Goal: Transaction & Acquisition: Purchase product/service

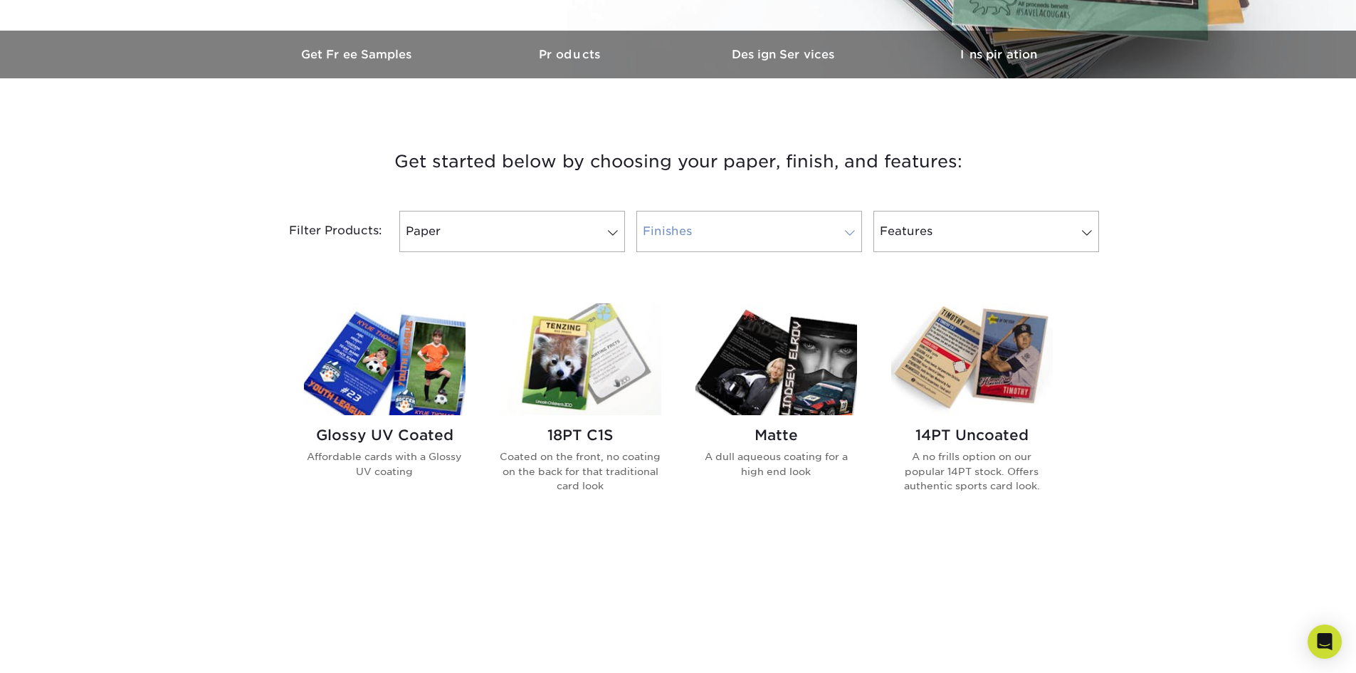
scroll to position [427, 0]
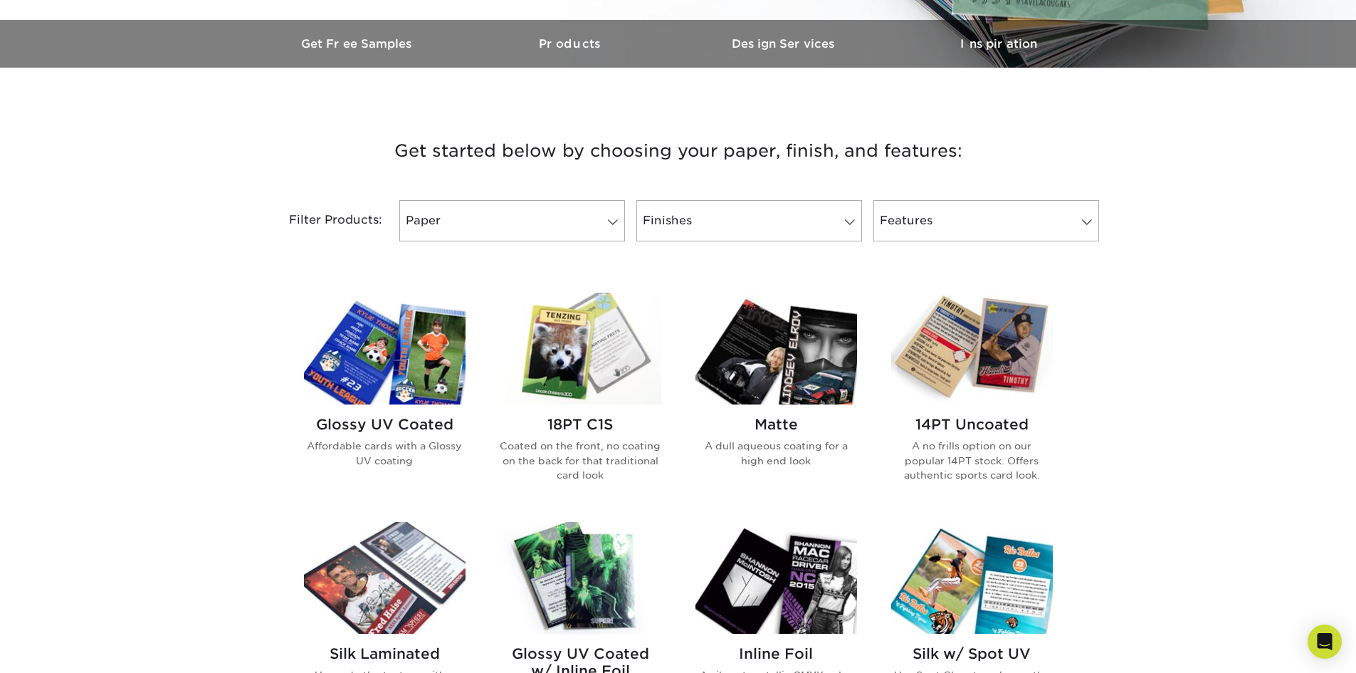
click at [406, 351] on img at bounding box center [385, 349] width 162 height 112
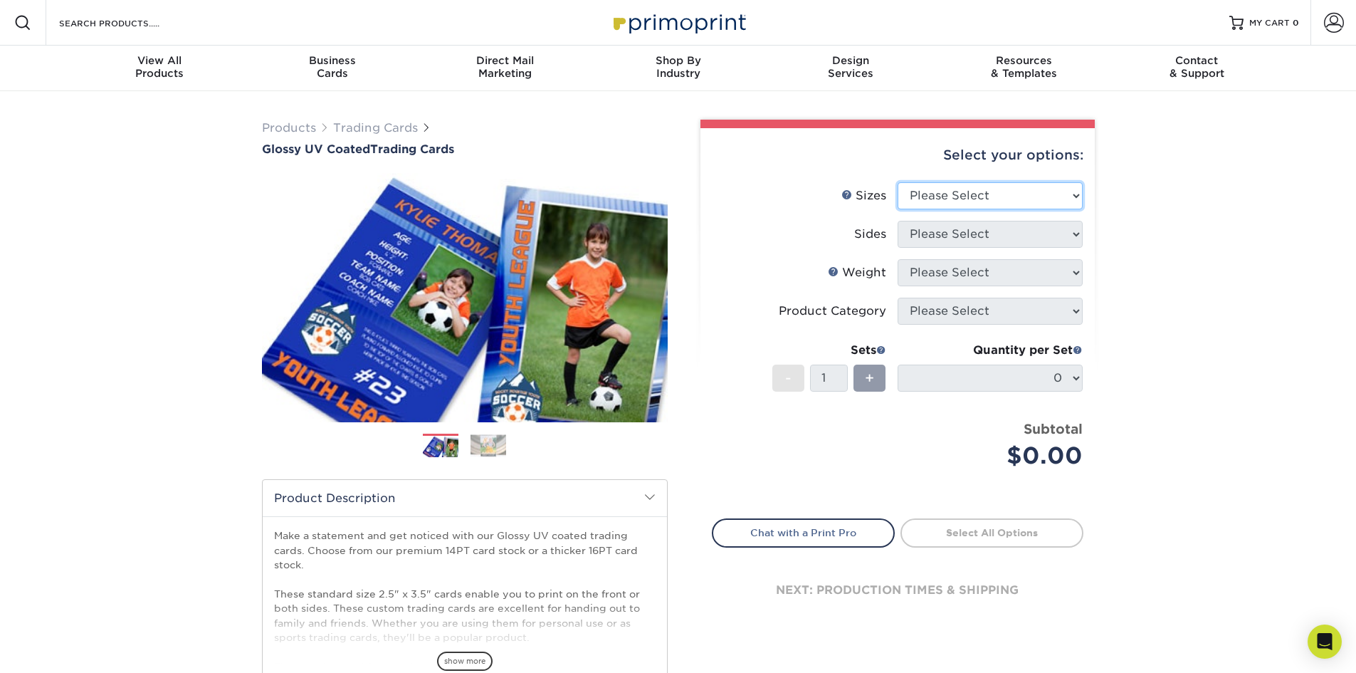
click at [1060, 194] on select "Please Select 2.5" x 3.5"" at bounding box center [990, 195] width 185 height 27
select select "2.50x3.50"
click at [898, 182] on select "Please Select 2.5" x 3.5"" at bounding box center [990, 195] width 185 height 27
click at [977, 233] on select "Please Select Print Both Sides Print Front Only" at bounding box center [990, 234] width 185 height 27
select select "13abbda7-1d64-4f25-8bb2-c179b224825d"
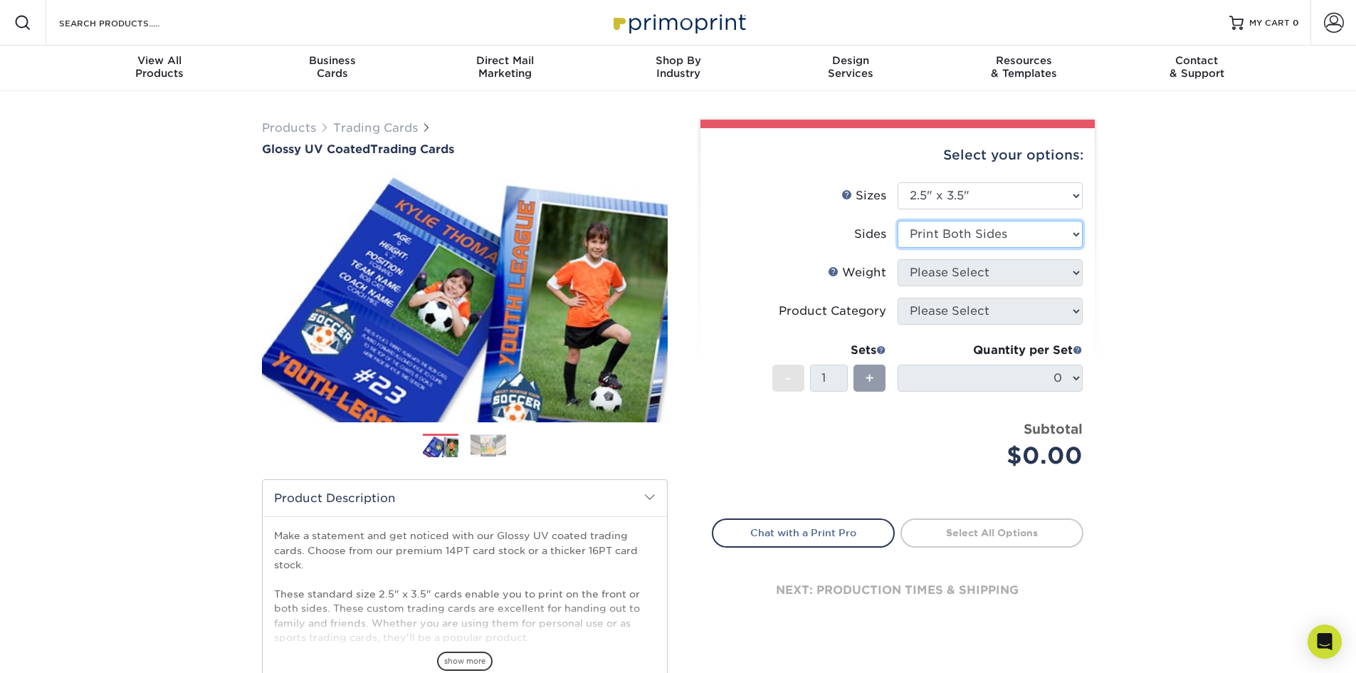
click at [898, 221] on select "Please Select Print Both Sides Print Front Only" at bounding box center [990, 234] width 185 height 27
click at [974, 270] on select "Please Select 16PT 14PT 18PT C1S" at bounding box center [990, 272] width 185 height 27
select select "16PT"
click at [898, 259] on select "Please Select 16PT 14PT 18PT C1S" at bounding box center [990, 272] width 185 height 27
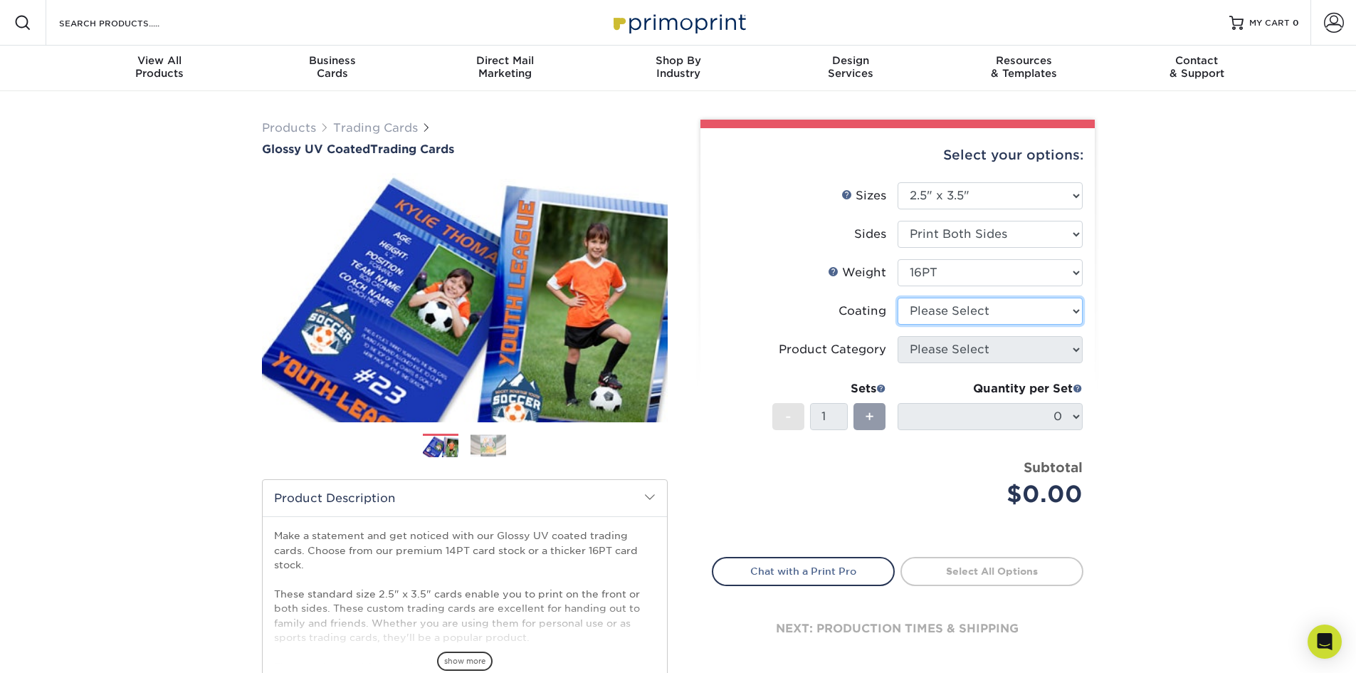
click at [952, 307] on select at bounding box center [990, 311] width 185 height 27
select select "ae367451-b2b8-45df-a344-0f05b6a12993"
click at [898, 298] on select at bounding box center [990, 311] width 185 height 27
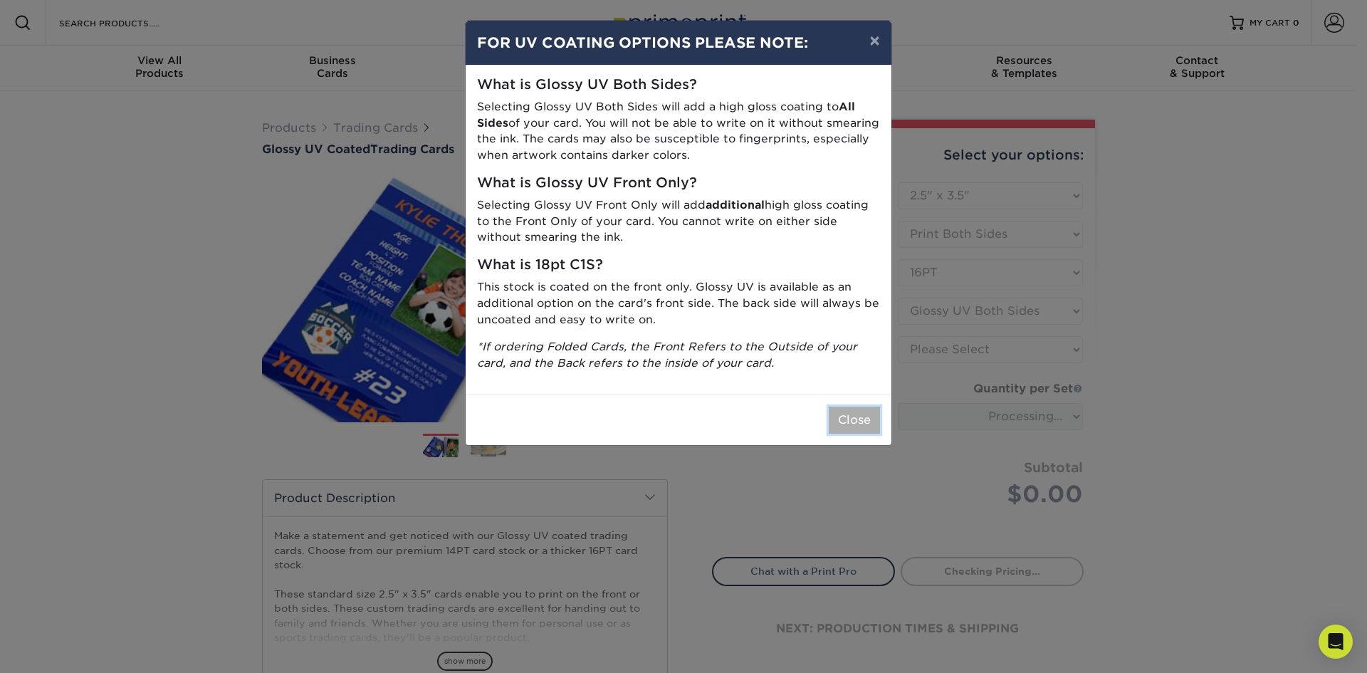
click at [858, 417] on button "Close" at bounding box center [853, 419] width 51 height 27
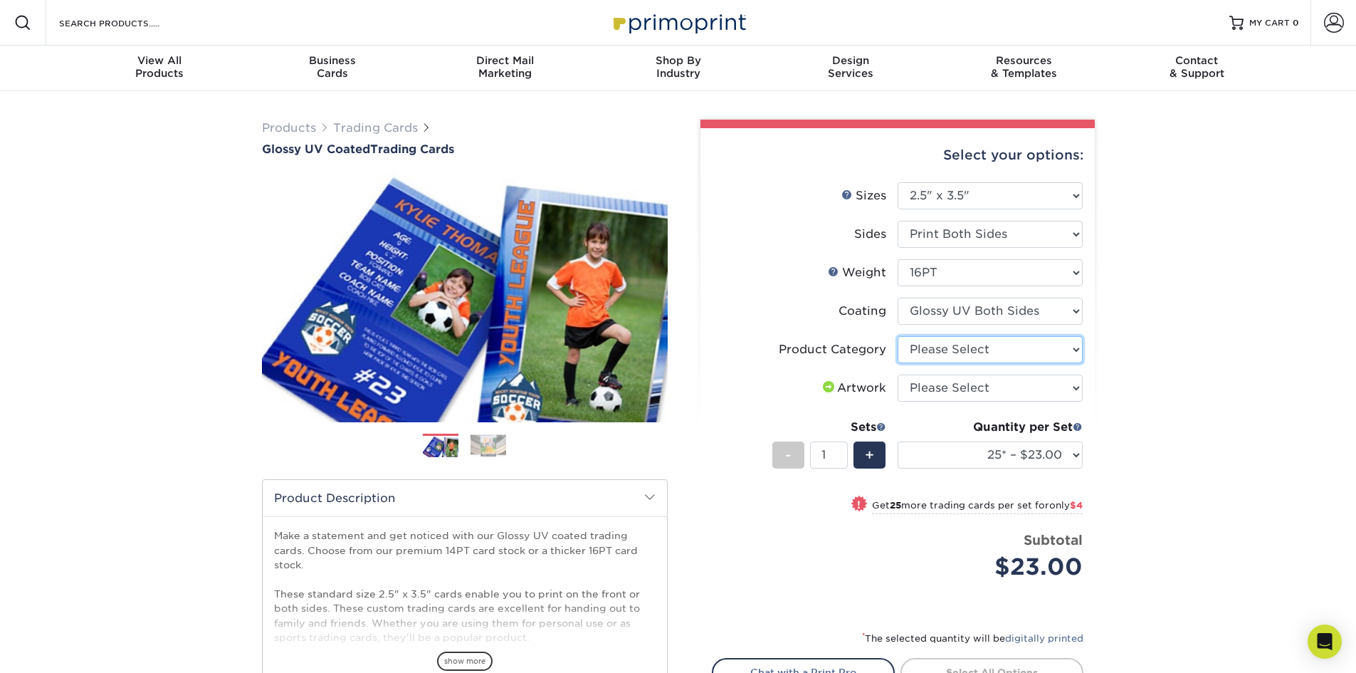
click at [1050, 354] on select "Please Select Trading Cards" at bounding box center [990, 349] width 185 height 27
select select "c2f9bce9-36c2-409d-b101-c29d9d031e18"
click at [898, 336] on select "Please Select Trading Cards" at bounding box center [990, 349] width 185 height 27
click at [999, 375] on select "Please Select I will upload files I need a design - $100" at bounding box center [990, 387] width 185 height 27
select select "upload"
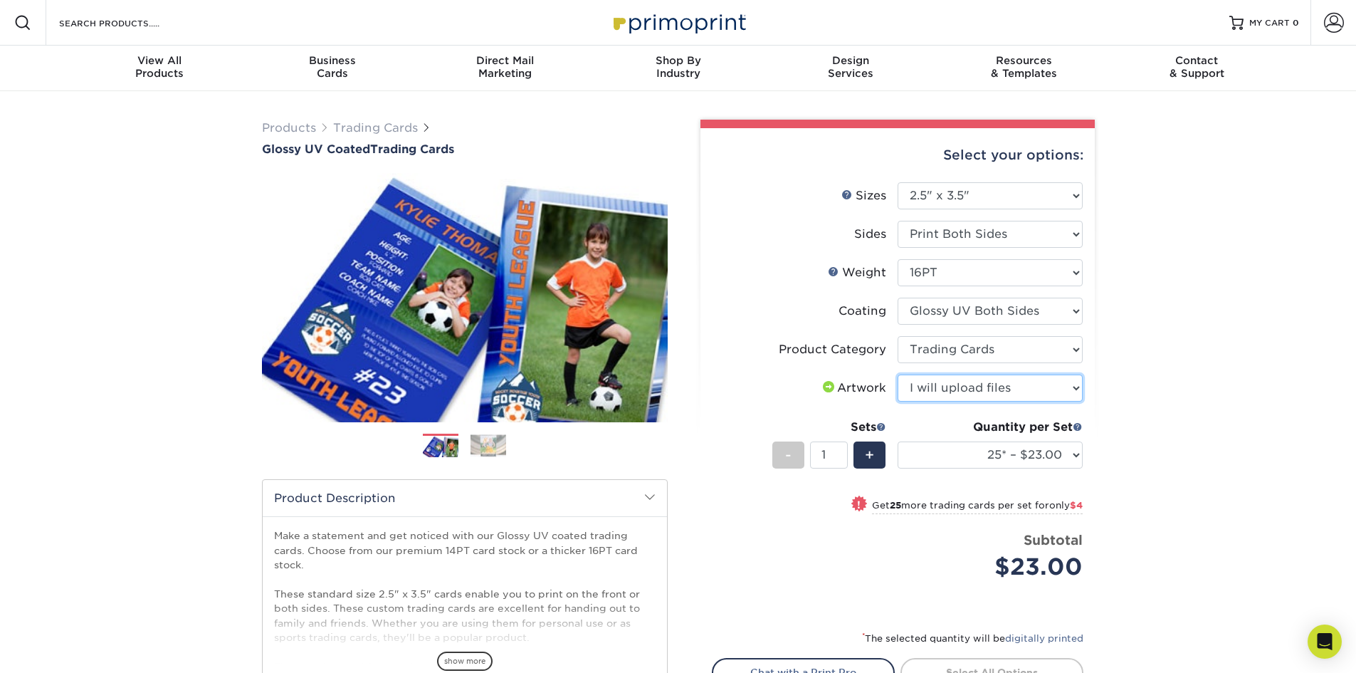
click at [898, 374] on select "Please Select I will upload files I need a design - $100" at bounding box center [990, 387] width 185 height 27
click at [1148, 374] on div "Products Trading Cards Glossy UV Coated Trading Cards Previous Next /" at bounding box center [678, 471] width 1356 height 760
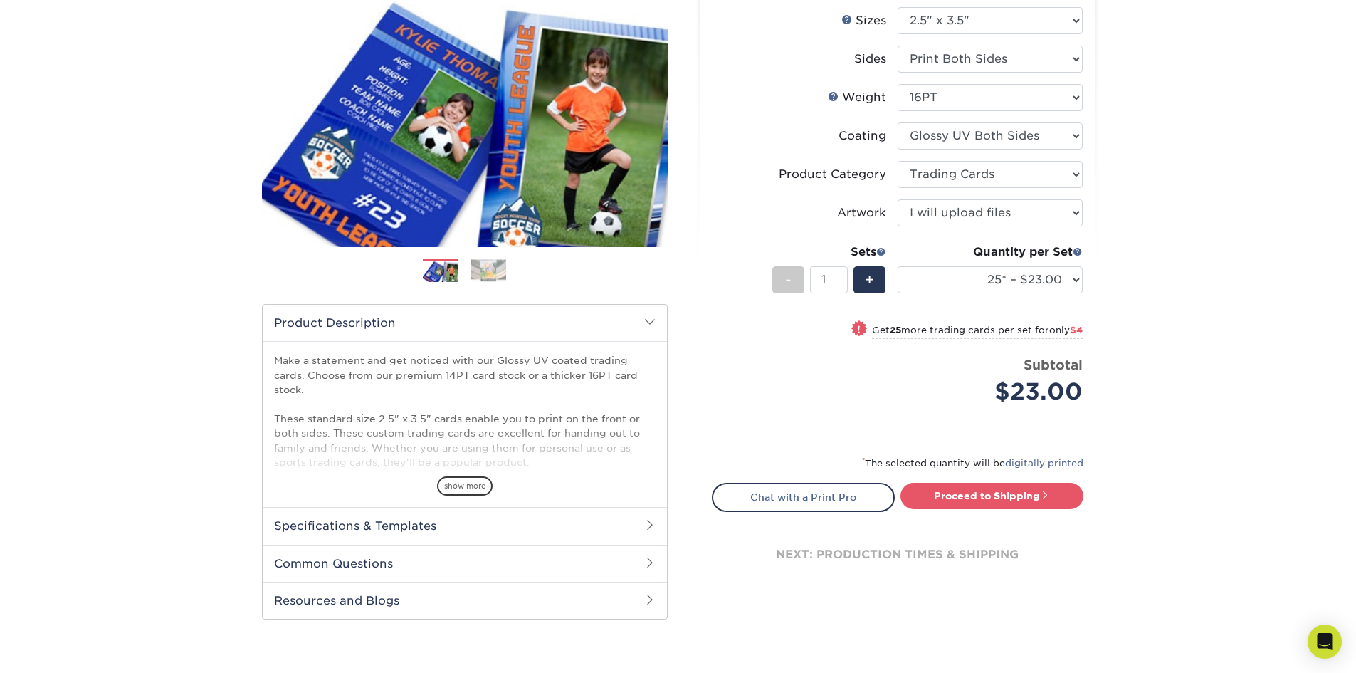
scroll to position [142, 0]
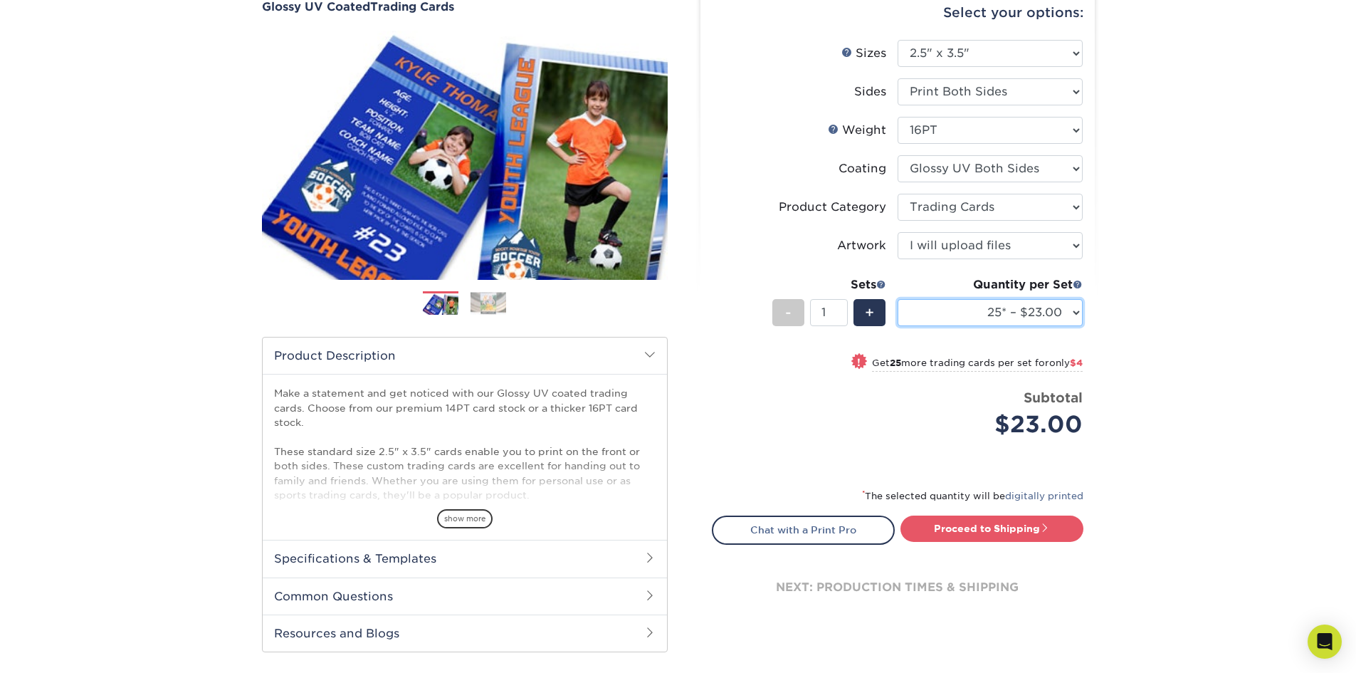
click at [1053, 319] on select "25* – $23.00 50* – $27.00 75* – $33.00 100* – $37.00 250* – $47.00 500 – $58.00…" at bounding box center [990, 312] width 185 height 27
select select "50* – $27.00"
click at [898, 299] on select "25* – $23.00 50* – $27.00 75* – $33.00 100* – $37.00 250* – $47.00 500 – $58.00…" at bounding box center [990, 312] width 185 height 27
click at [1136, 352] on div "Products Trading Cards Glossy UV Coated Trading Cards Previous Next /" at bounding box center [678, 329] width 1356 height 760
